Goal: Information Seeking & Learning: Find specific fact

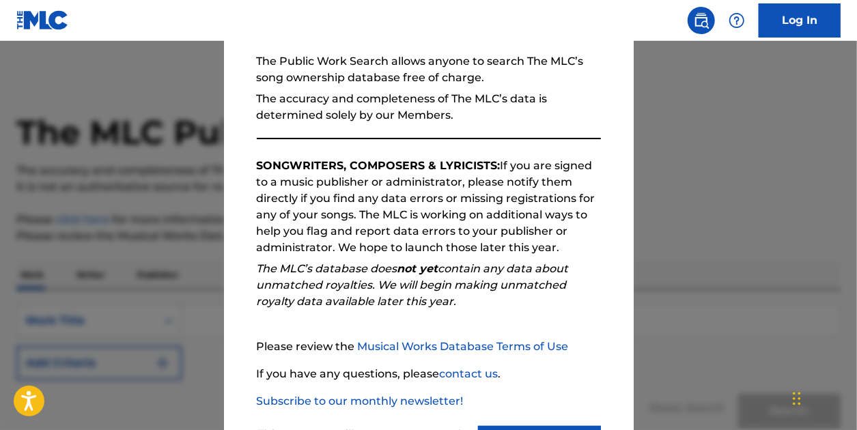
scroll to position [194, 0]
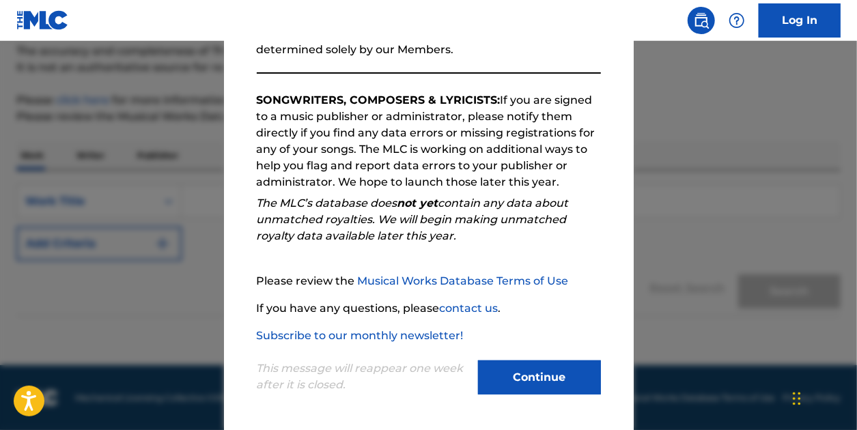
click at [518, 370] on button "Continue" at bounding box center [539, 378] width 123 height 34
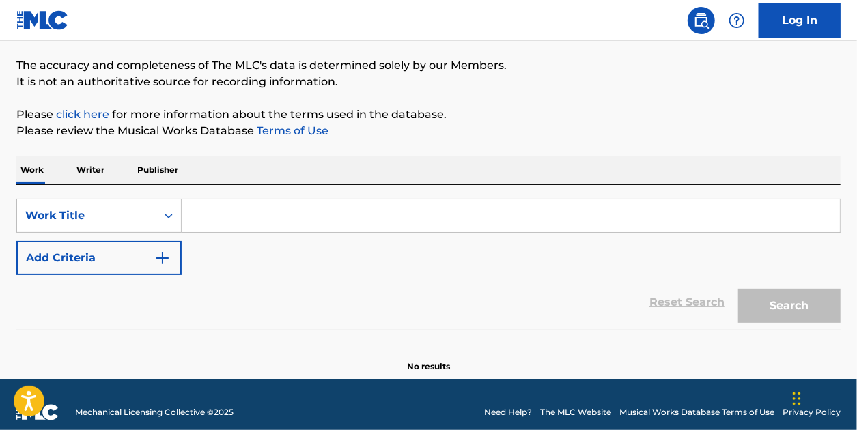
scroll to position [0, 0]
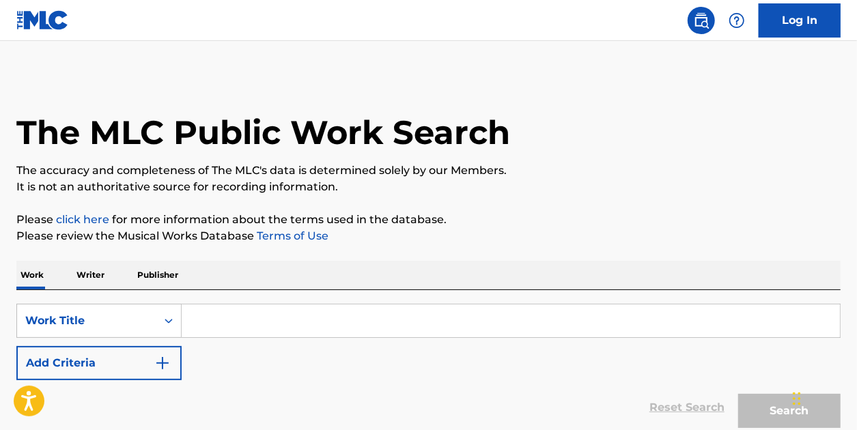
click at [87, 275] on p "Writer" at bounding box center [90, 275] width 36 height 29
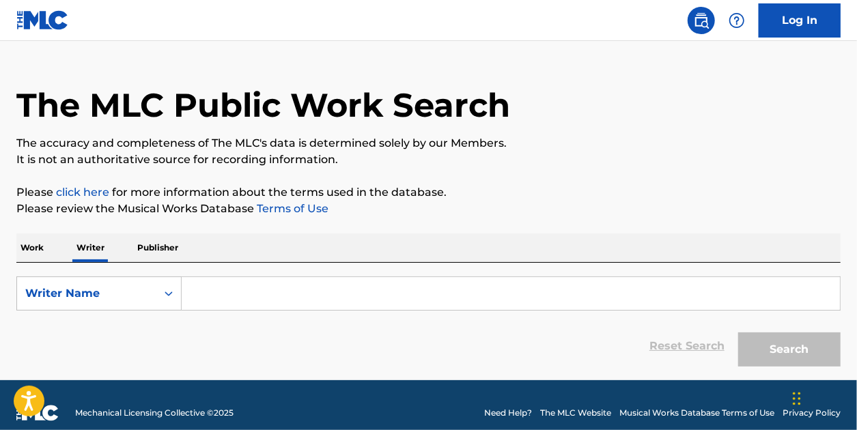
scroll to position [42, 0]
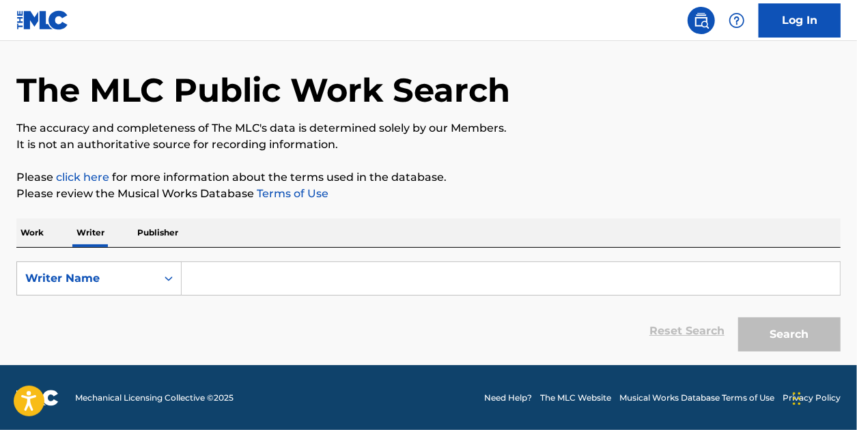
click at [243, 273] on input "Search Form" at bounding box center [511, 278] width 659 height 33
paste input "[PERSON_NAME]"
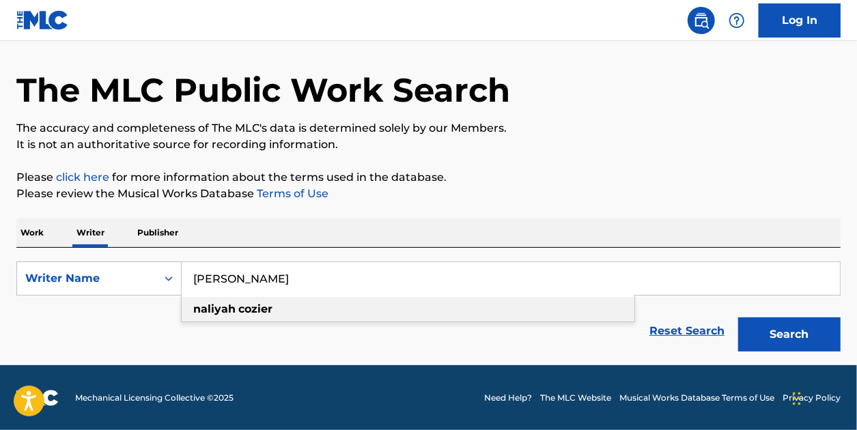
click at [357, 307] on div "[PERSON_NAME]" at bounding box center [408, 309] width 453 height 25
type input "[PERSON_NAME]"
click at [768, 336] on button "Search" at bounding box center [790, 335] width 102 height 34
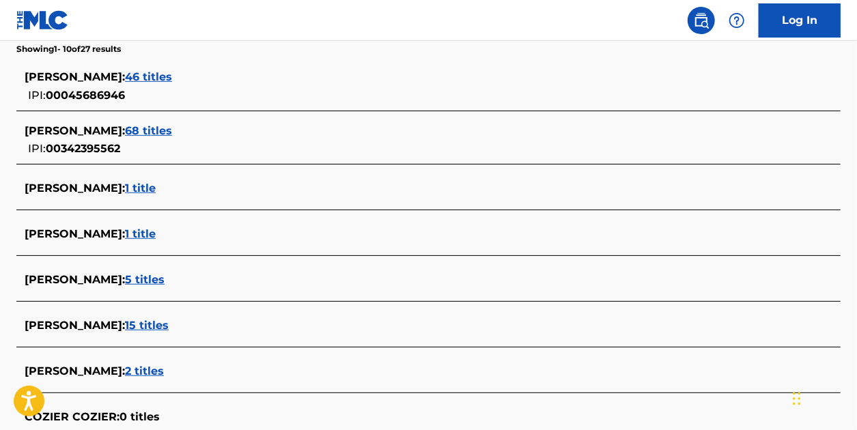
scroll to position [384, 0]
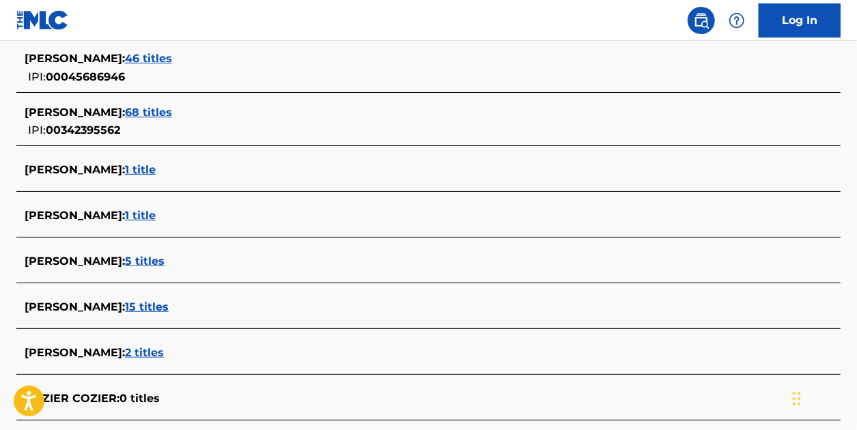
click at [143, 349] on span "2 titles" at bounding box center [144, 352] width 39 height 13
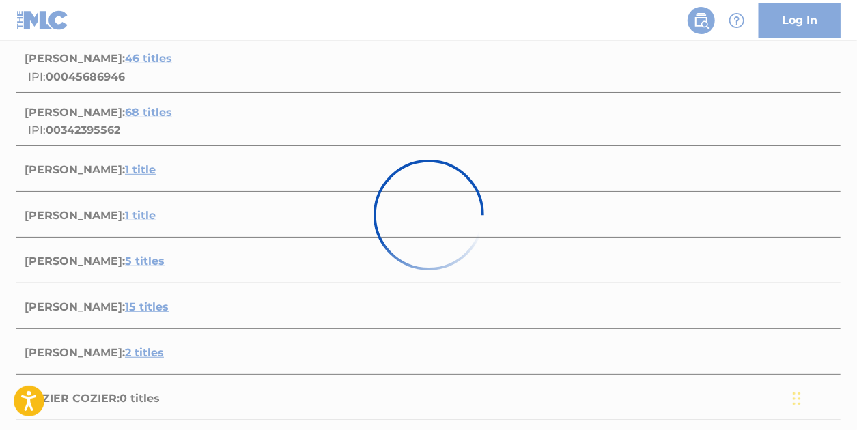
scroll to position [377, 0]
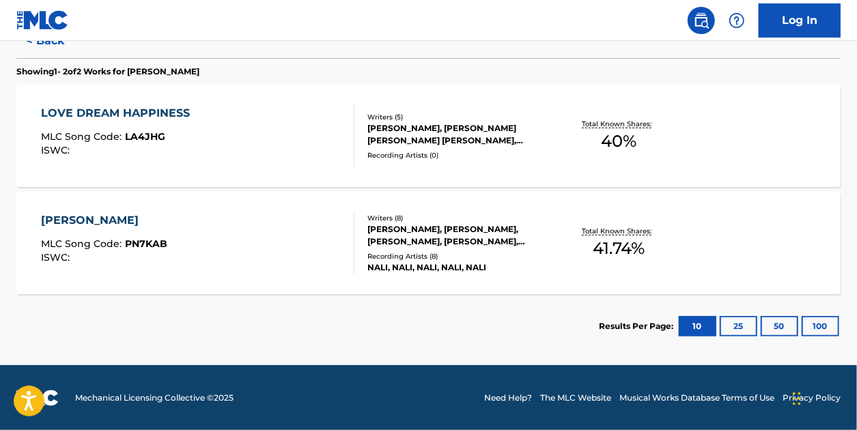
click at [275, 168] on div "LOVE DREAM HAPPINESS MLC Song Code : LA4JHG ISWC : Writers ( 5 ) [PERSON_NAME],…" at bounding box center [428, 136] width 825 height 102
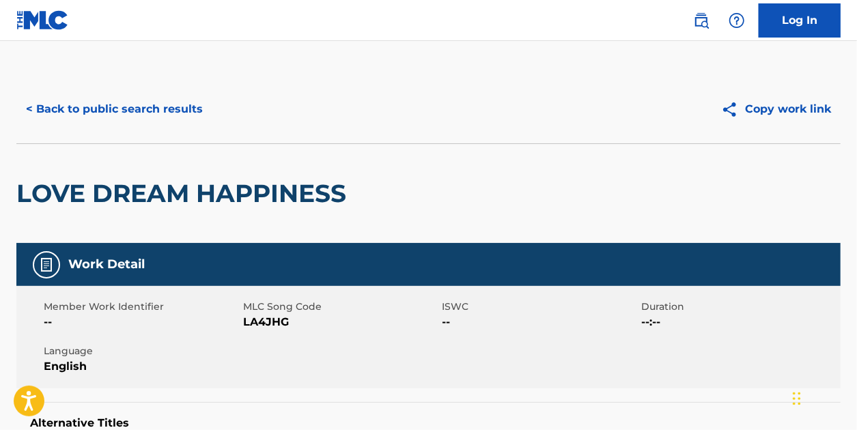
click at [98, 107] on button "< Back to public search results" at bounding box center [114, 109] width 196 height 34
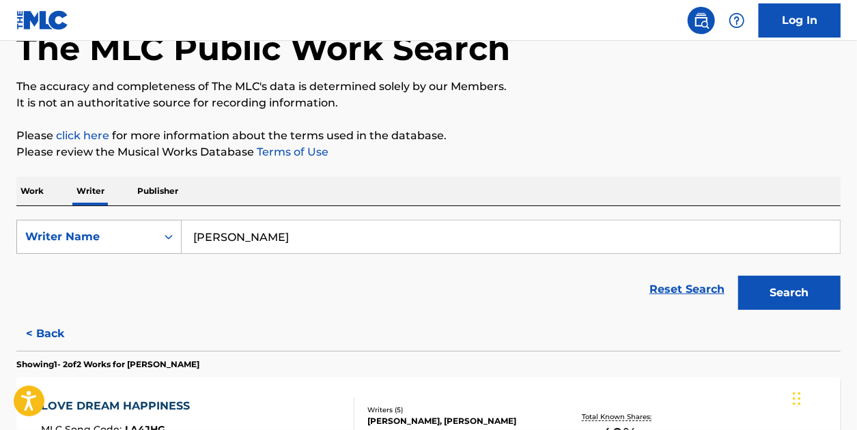
drag, startPoint x: 283, startPoint y: 238, endPoint x: 161, endPoint y: 221, distance: 122.9
click at [163, 225] on div "SearchWithCriteria7c2ed121-b4a9-4c8c-bc6c-6794b459df2e Writer Name [PERSON_NAME]" at bounding box center [428, 237] width 825 height 34
paste input "Hi [PERSON_NAME], Hope all is well! I am currently a creative A&R intern at Son…"
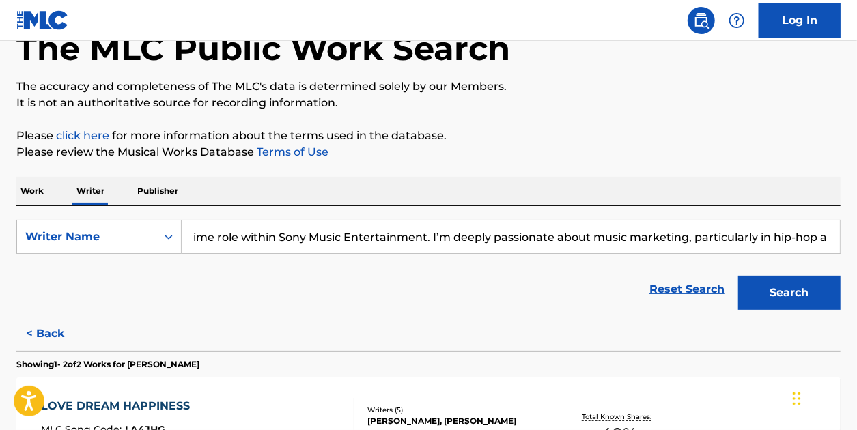
scroll to position [0, 0]
drag, startPoint x: 838, startPoint y: 233, endPoint x: -1, endPoint y: 200, distance: 839.7
click at [0, 200] on html "Accessibility Screen-Reader Guide, Feedback, and Issue Reporting | New window C…" at bounding box center [428, 131] width 857 height 430
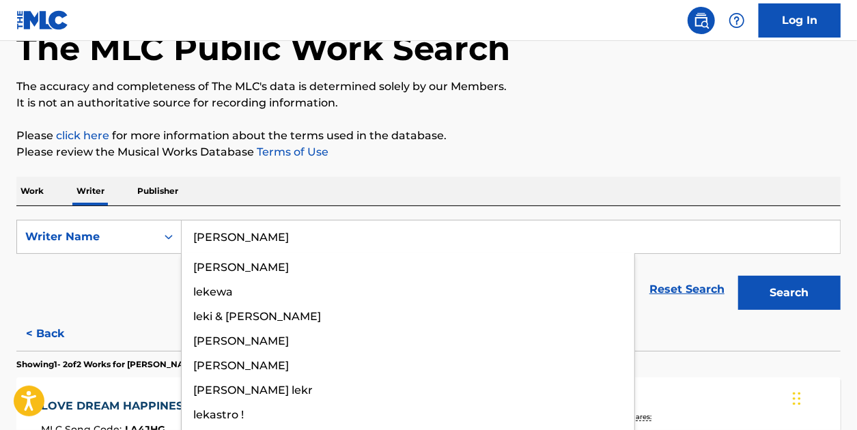
click at [739, 276] on button "Search" at bounding box center [790, 293] width 102 height 34
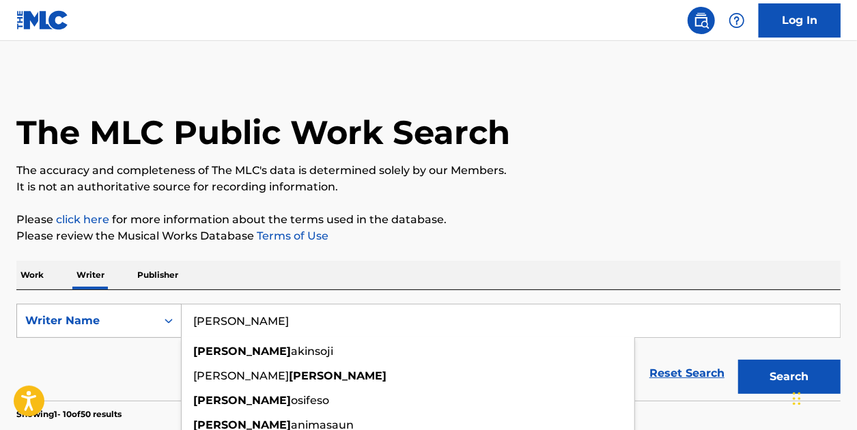
click at [174, 320] on div "SearchWithCriteria7c2ed121-b4a9-4c8c-bc6c-6794b459df2e Writer Name [PERSON_NAME…" at bounding box center [428, 321] width 825 height 34
drag, startPoint x: 217, startPoint y: 319, endPoint x: 168, endPoint y: 315, distance: 48.7
click at [170, 320] on div "SearchWithCriteria7c2ed121-b4a9-4c8c-bc6c-6794b459df2e Writer Name [PERSON_NAME…" at bounding box center [428, 321] width 825 height 34
paste input "[PERSON_NAME] [PERSON_NAME]"
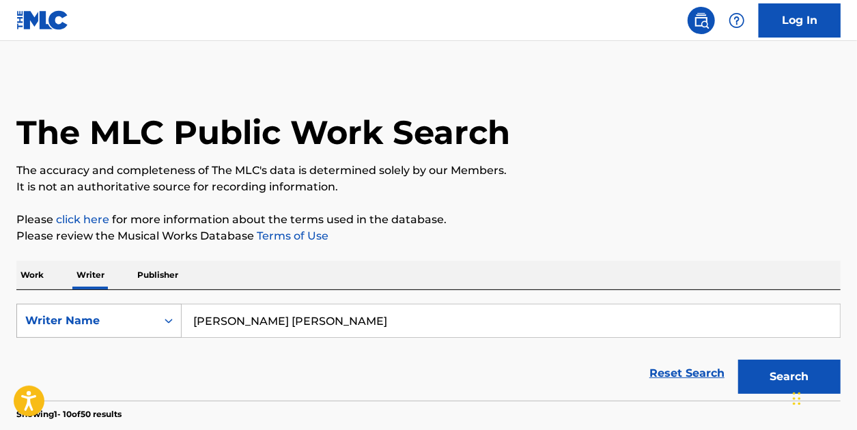
type input "[PERSON_NAME] [PERSON_NAME]"
click at [739, 360] on button "Search" at bounding box center [790, 377] width 102 height 34
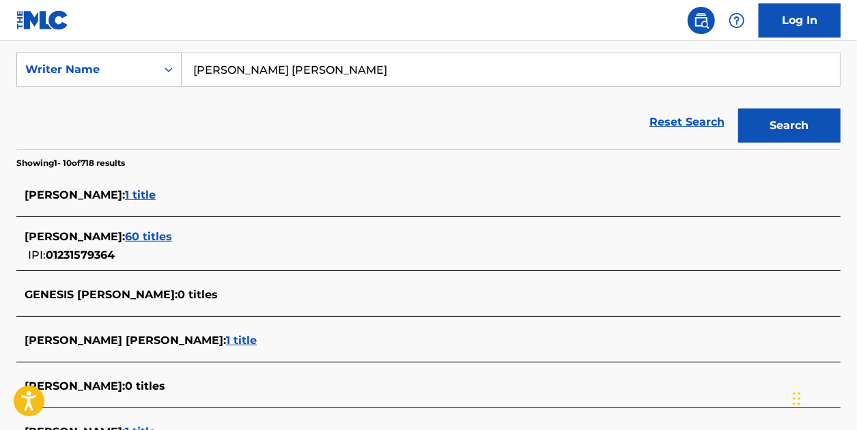
scroll to position [273, 0]
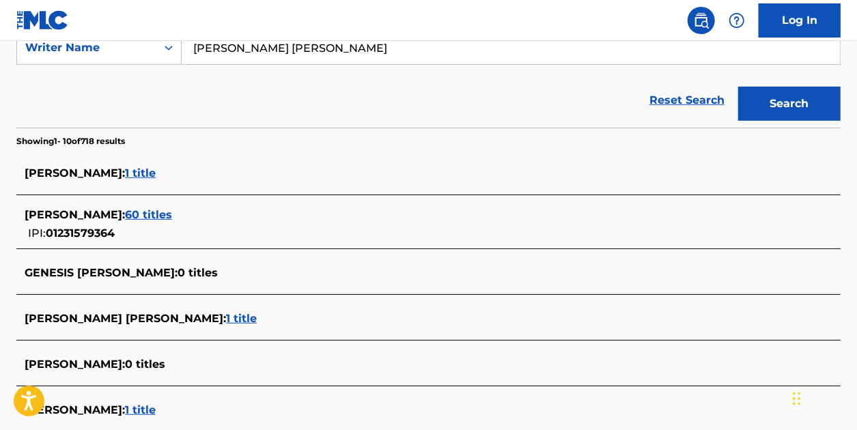
click at [141, 216] on span "60 titles" at bounding box center [148, 214] width 47 height 13
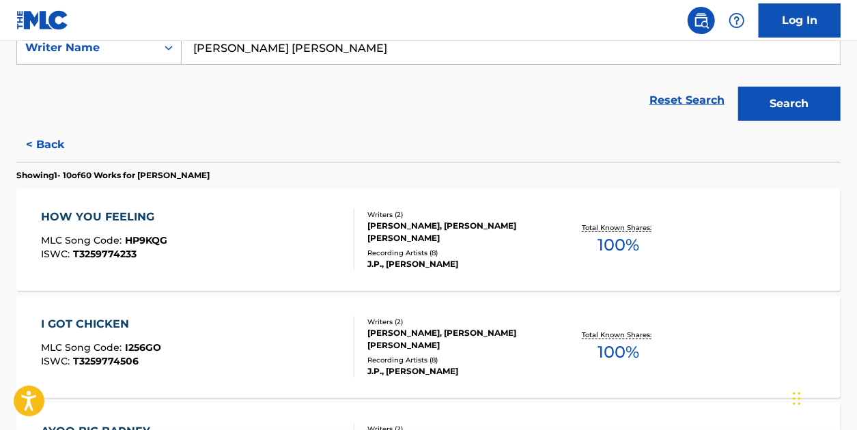
click at [316, 264] on div "HOW YOU FEELING MLC Song Code : HP9KQG ISWC : T3259774233" at bounding box center [198, 239] width 314 height 61
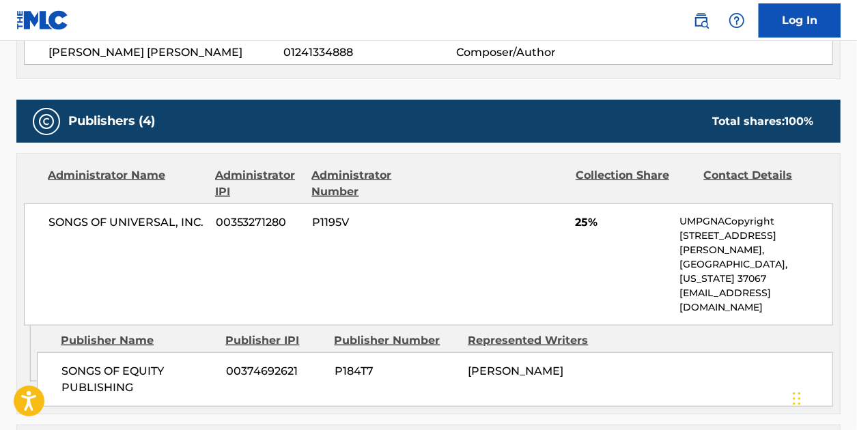
scroll to position [615, 0]
